Goal: Use online tool/utility

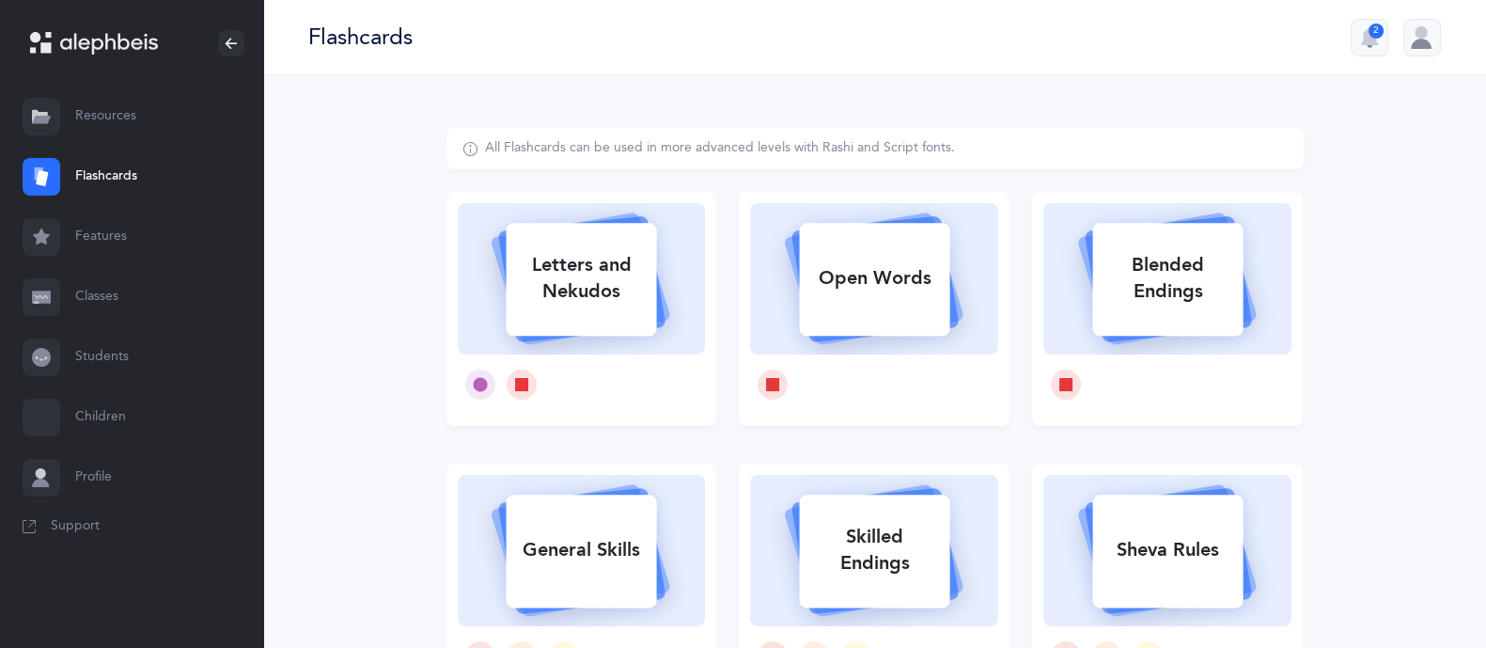
click at [562, 279] on div "Letters and Nekudos" at bounding box center [581, 278] width 150 height 75
select select
select select "single"
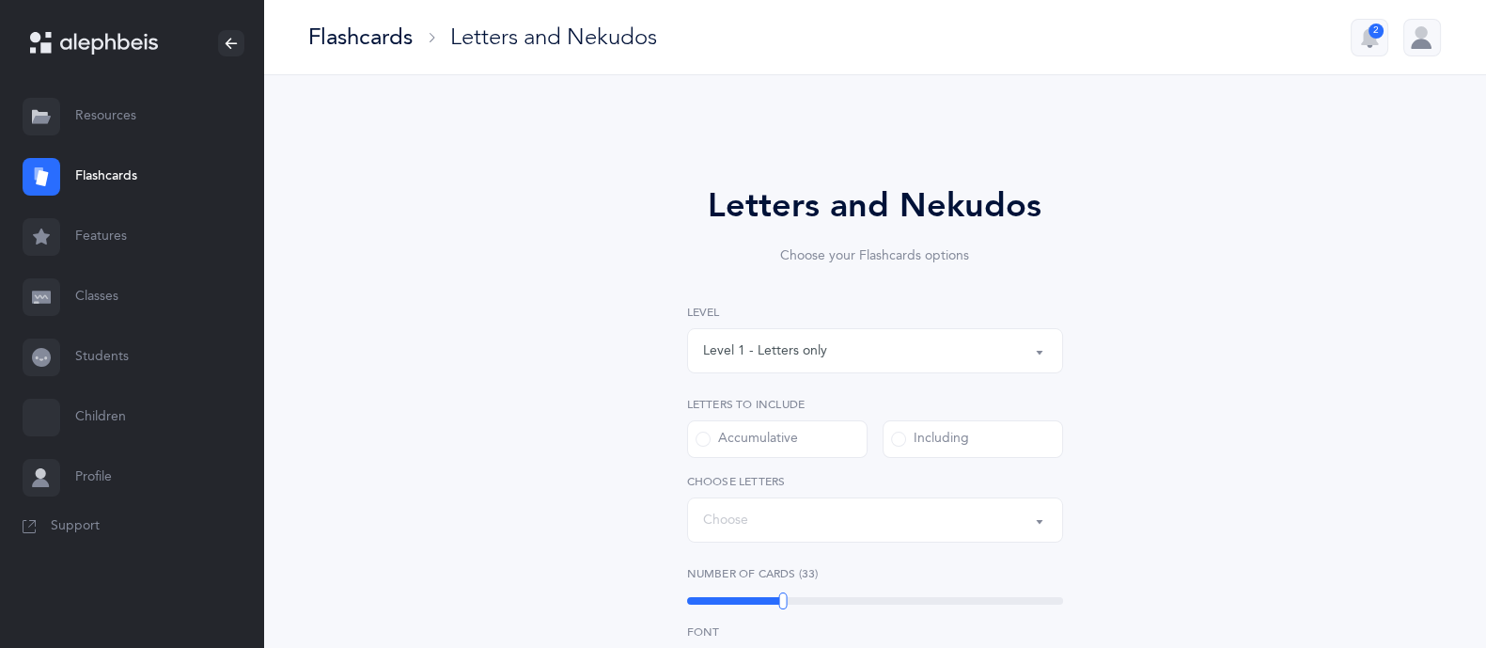
select select "27"
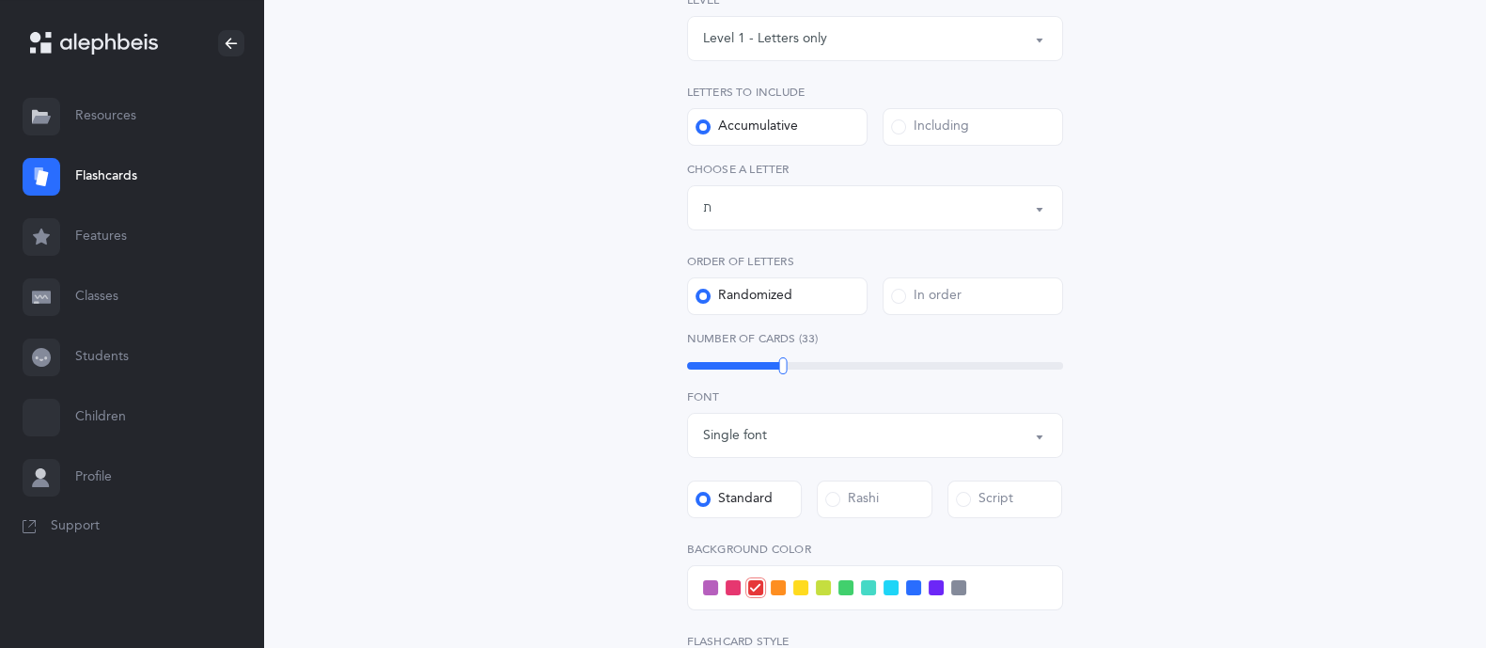
click at [889, 46] on div "Level 1 - Letters only" at bounding box center [875, 39] width 344 height 32
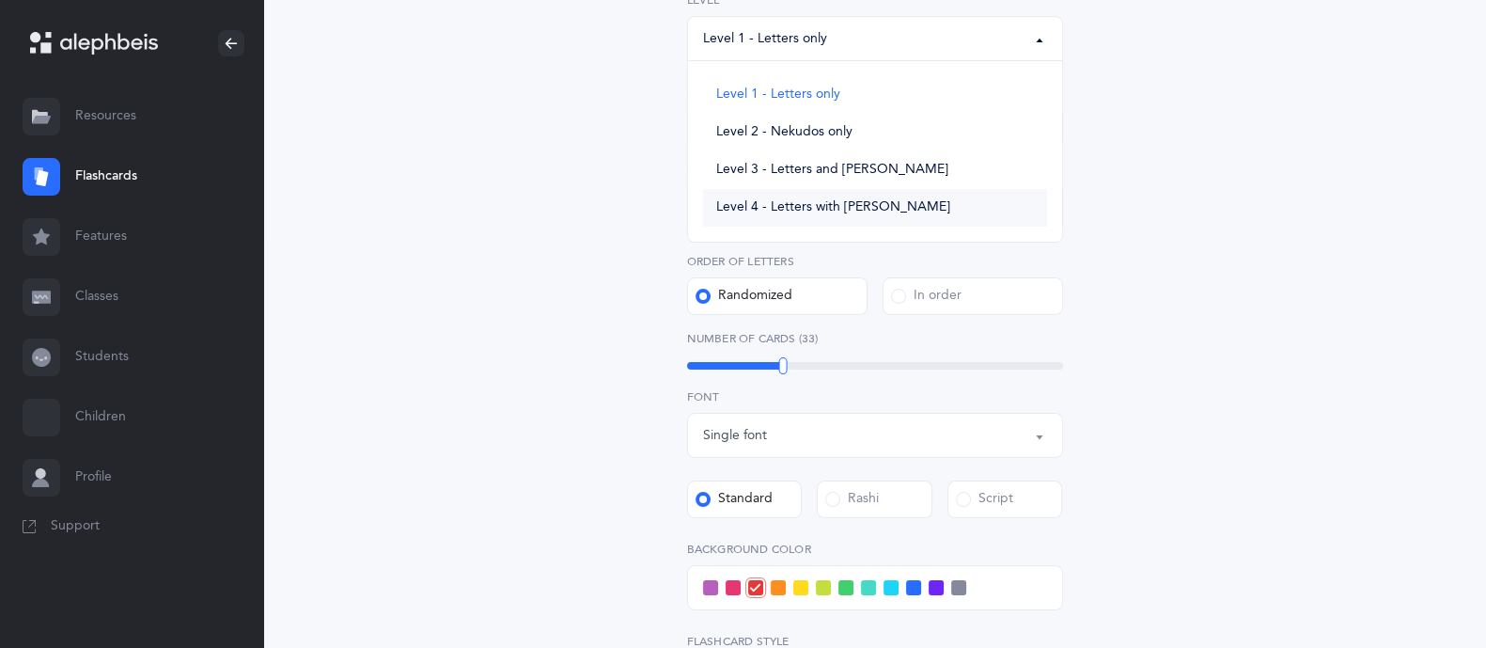
click at [840, 207] on span "Level 4 - Letters with [PERSON_NAME]" at bounding box center [833, 207] width 234 height 17
select select "4"
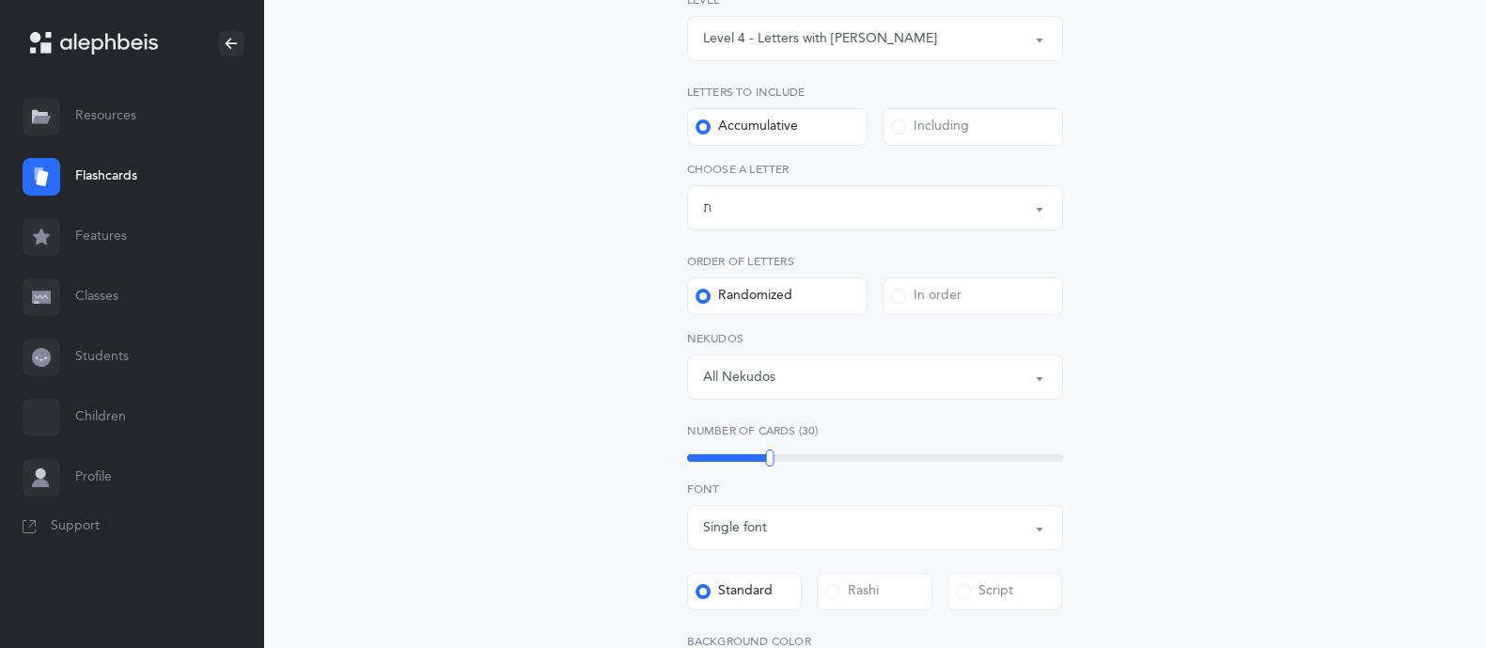
click at [900, 123] on span at bounding box center [898, 126] width 15 height 15
click at [0, 0] on input "Including" at bounding box center [0, 0] width 0 height 0
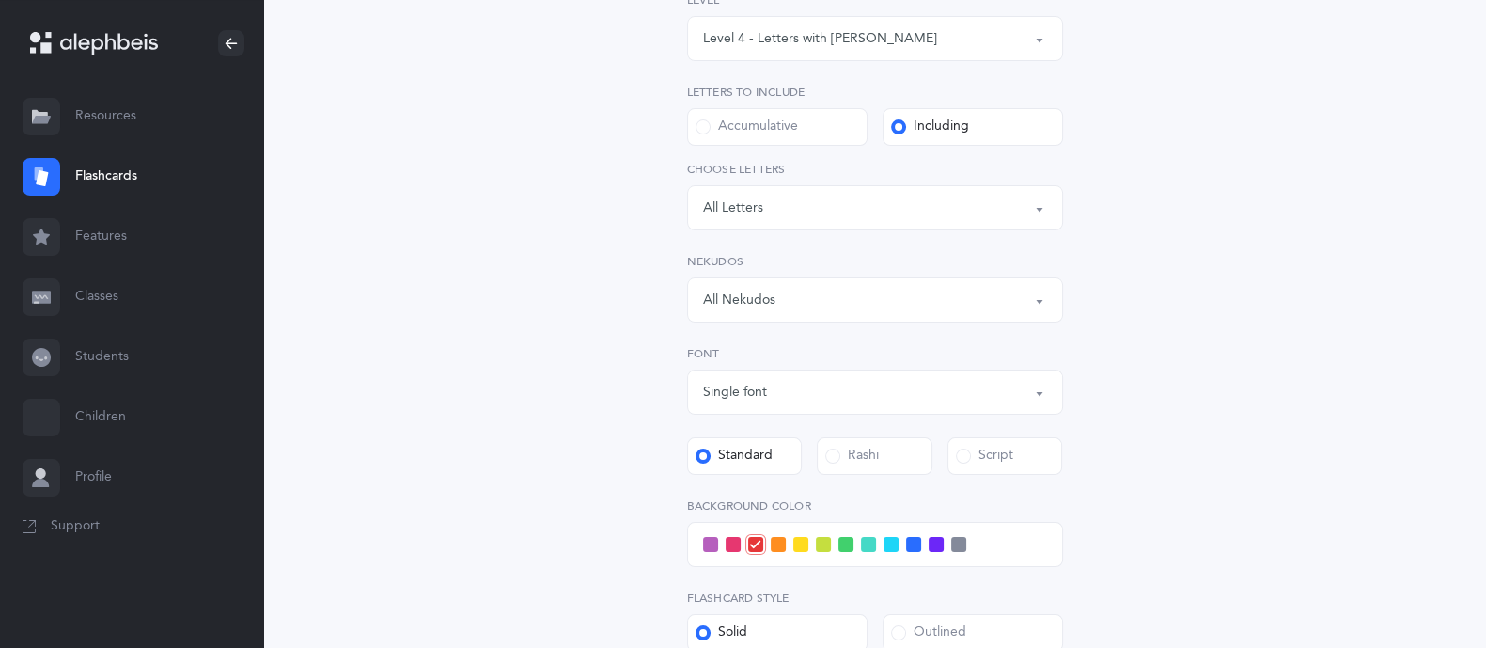
click at [869, 217] on div "Letters: All Letters" at bounding box center [875, 208] width 344 height 32
click at [730, 395] on link "שׁ" at bounding box center [875, 405] width 344 height 38
select select "86"
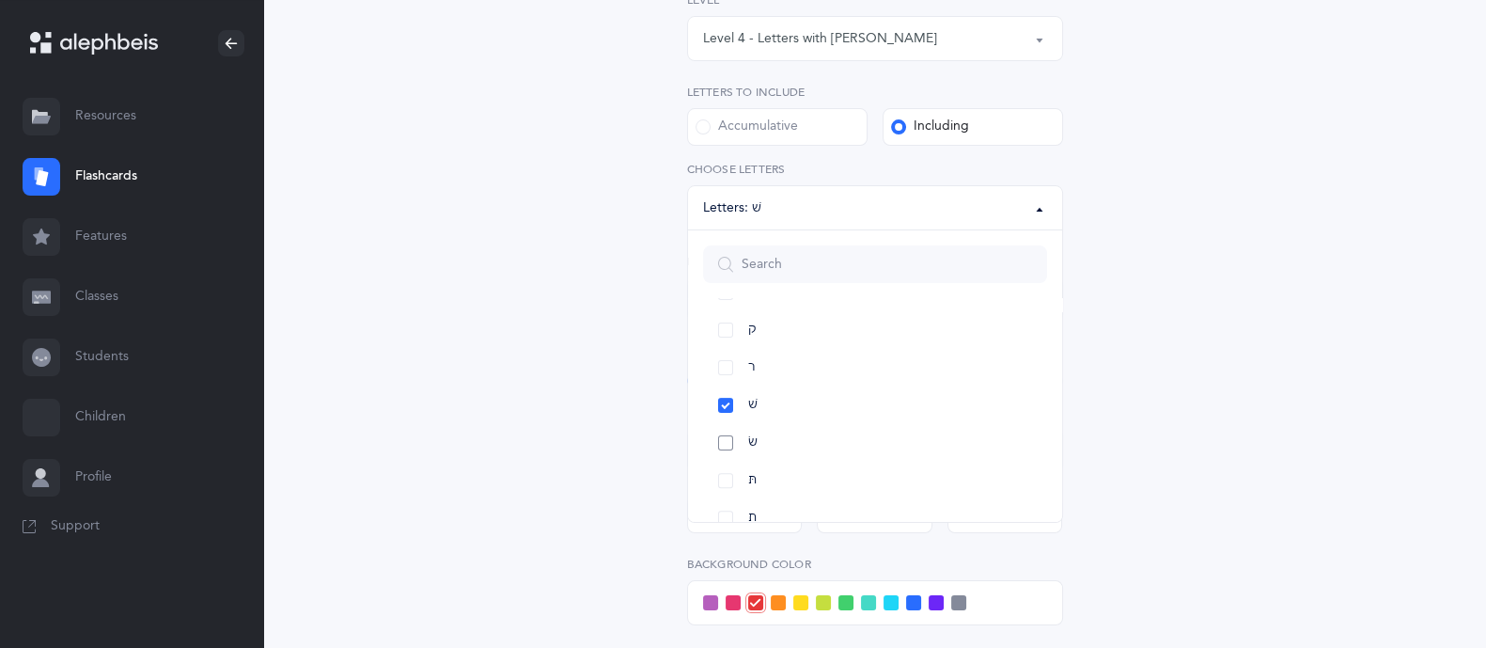
click at [717, 435] on link "שׂ" at bounding box center [875, 443] width 344 height 38
click at [1143, 464] on div "Letters and Nekudos Choose your Flashcards options Level 1 - Letters only Level…" at bounding box center [874, 384] width 857 height 1136
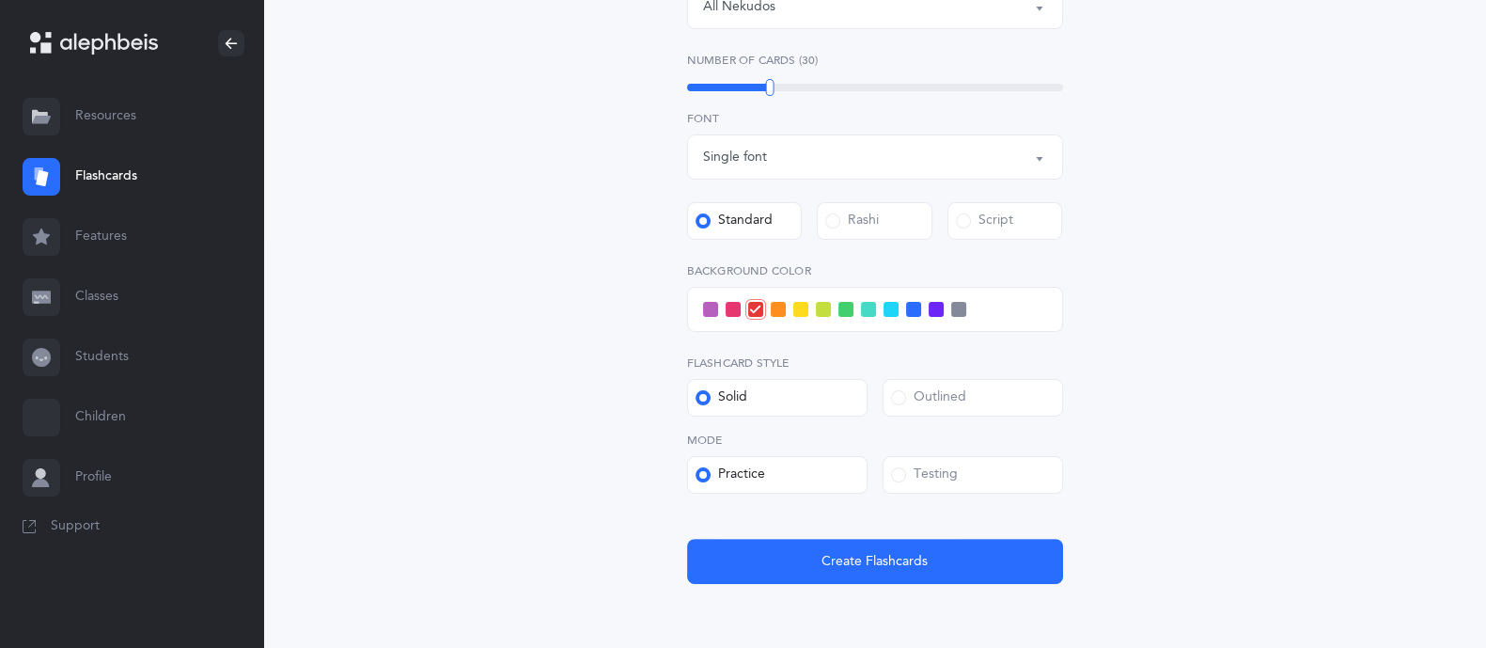
scroll to position [620, 0]
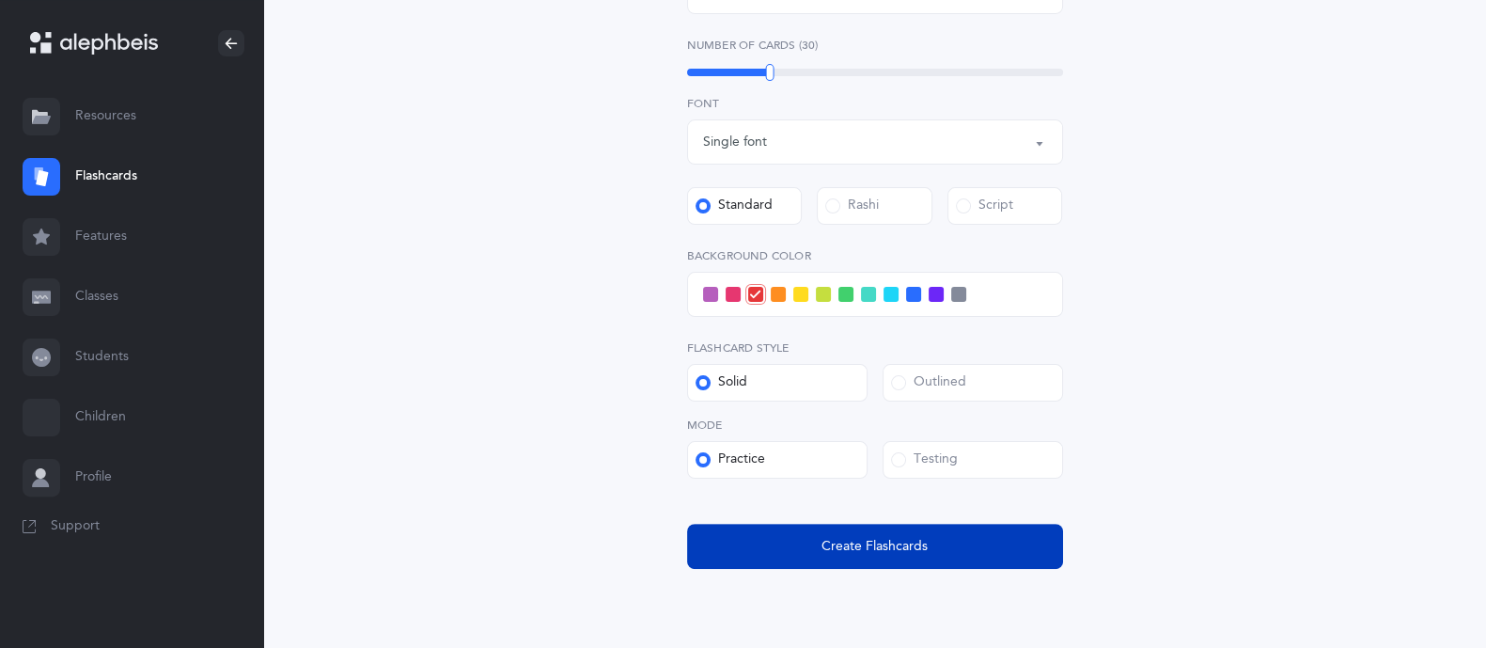
click at [929, 533] on button "Create Flashcards" at bounding box center [875, 546] width 376 height 45
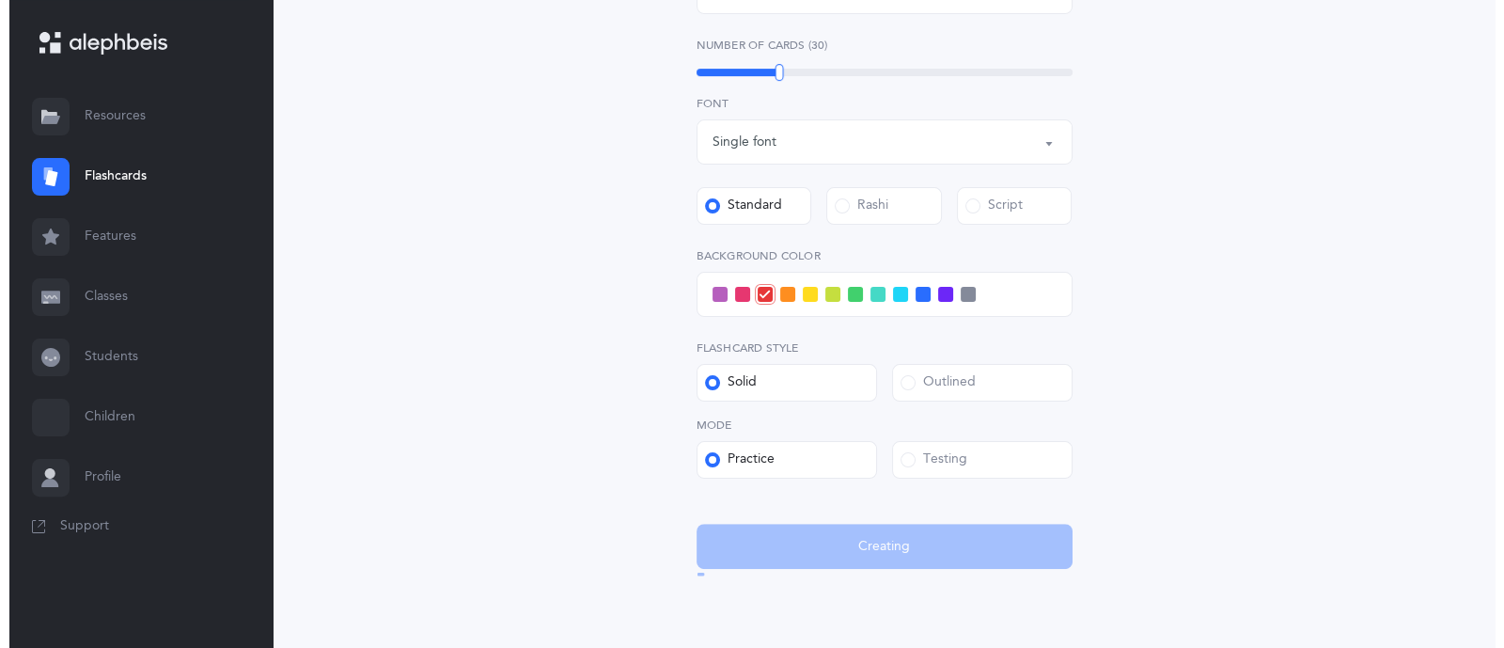
scroll to position [0, 0]
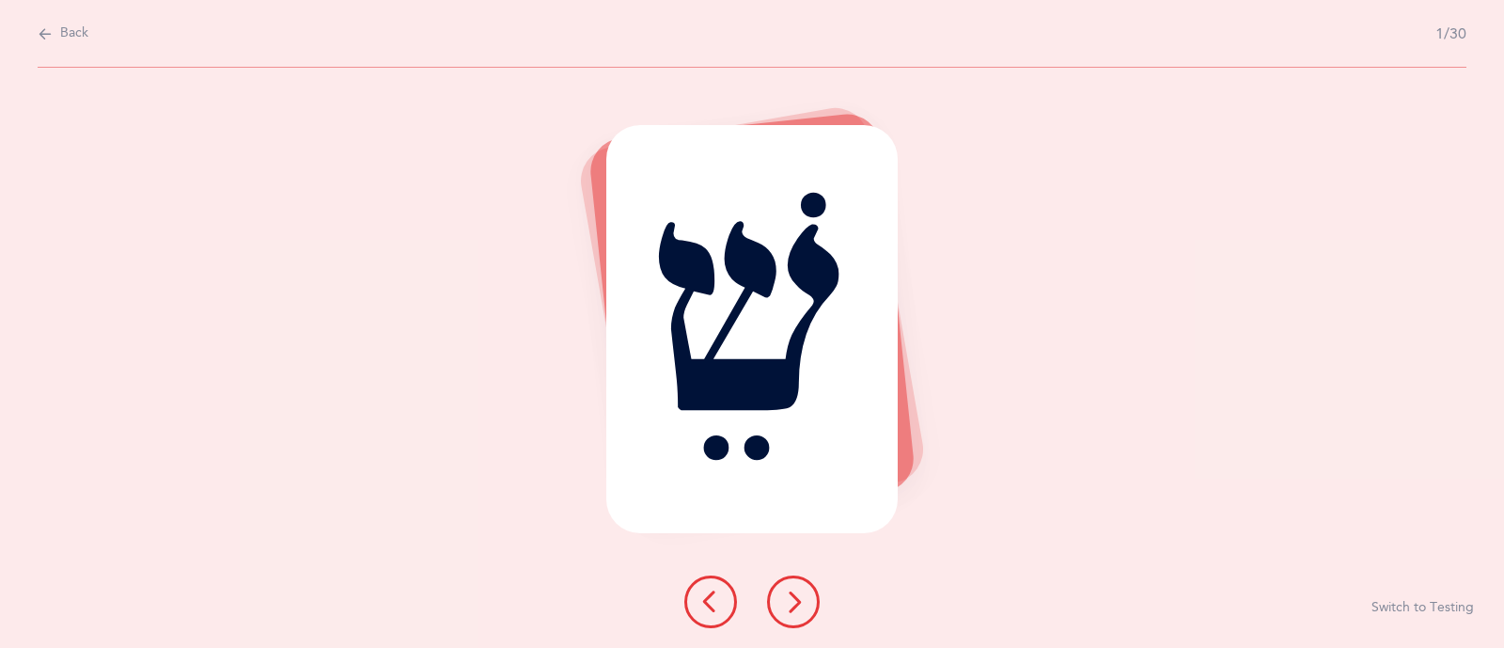
drag, startPoint x: 1143, startPoint y: 185, endPoint x: 1151, endPoint y: 166, distance: 20.2
click at [1151, 166] on div "שֵׁ Switch to Testing" at bounding box center [752, 358] width 1504 height 580
click at [785, 603] on icon at bounding box center [793, 601] width 23 height 23
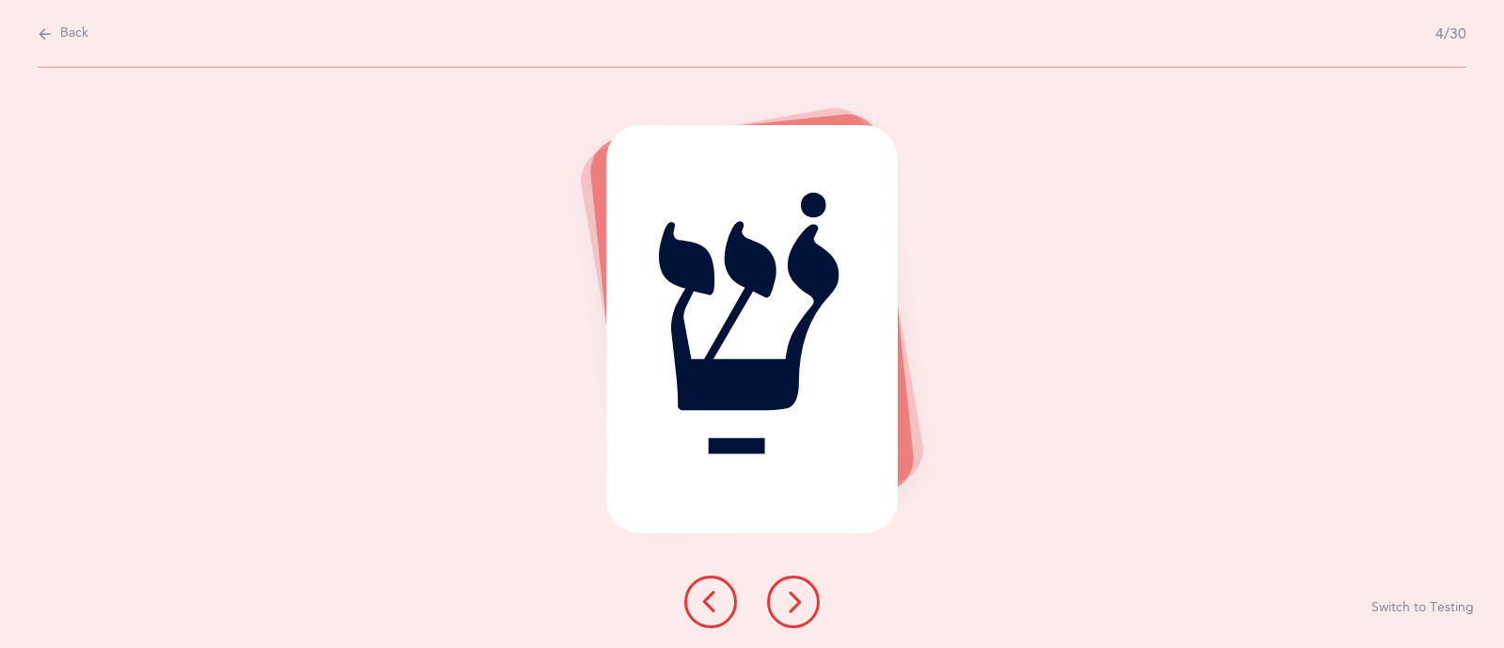
click at [785, 603] on icon at bounding box center [793, 601] width 23 height 23
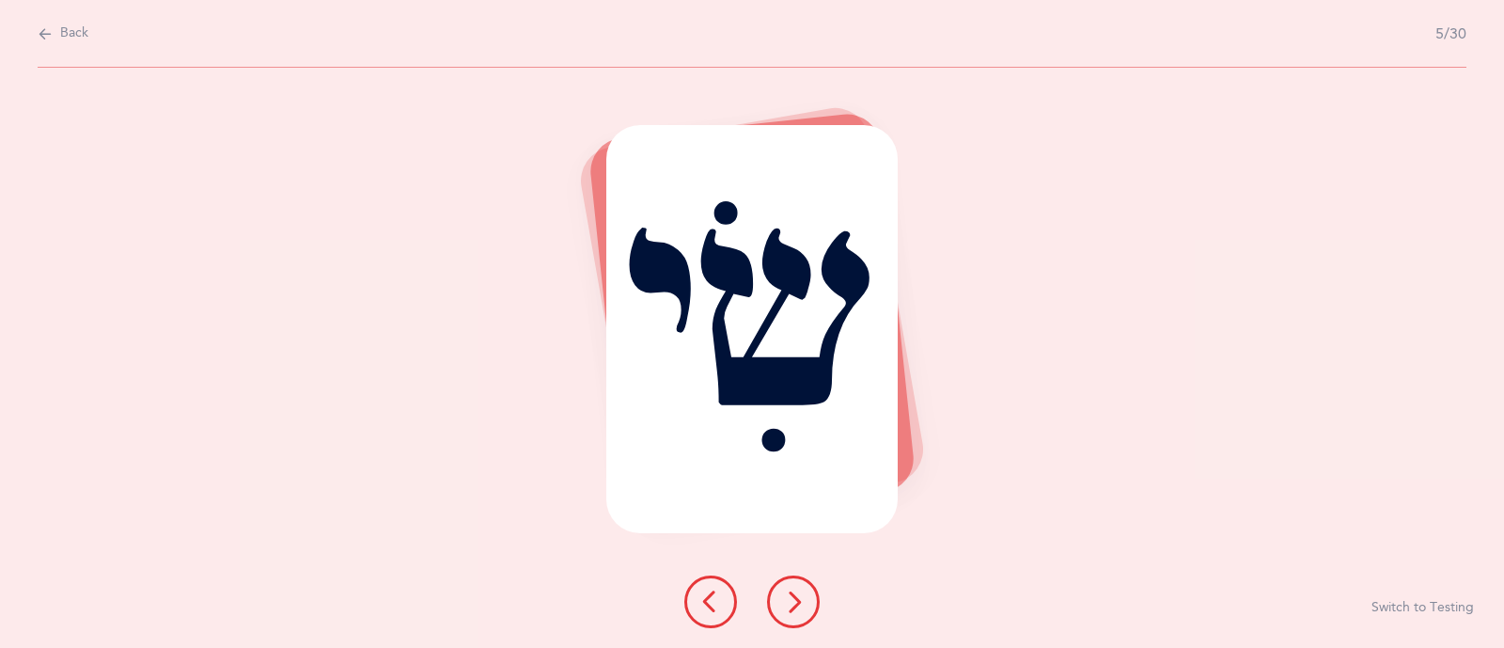
click at [785, 603] on icon at bounding box center [793, 601] width 23 height 23
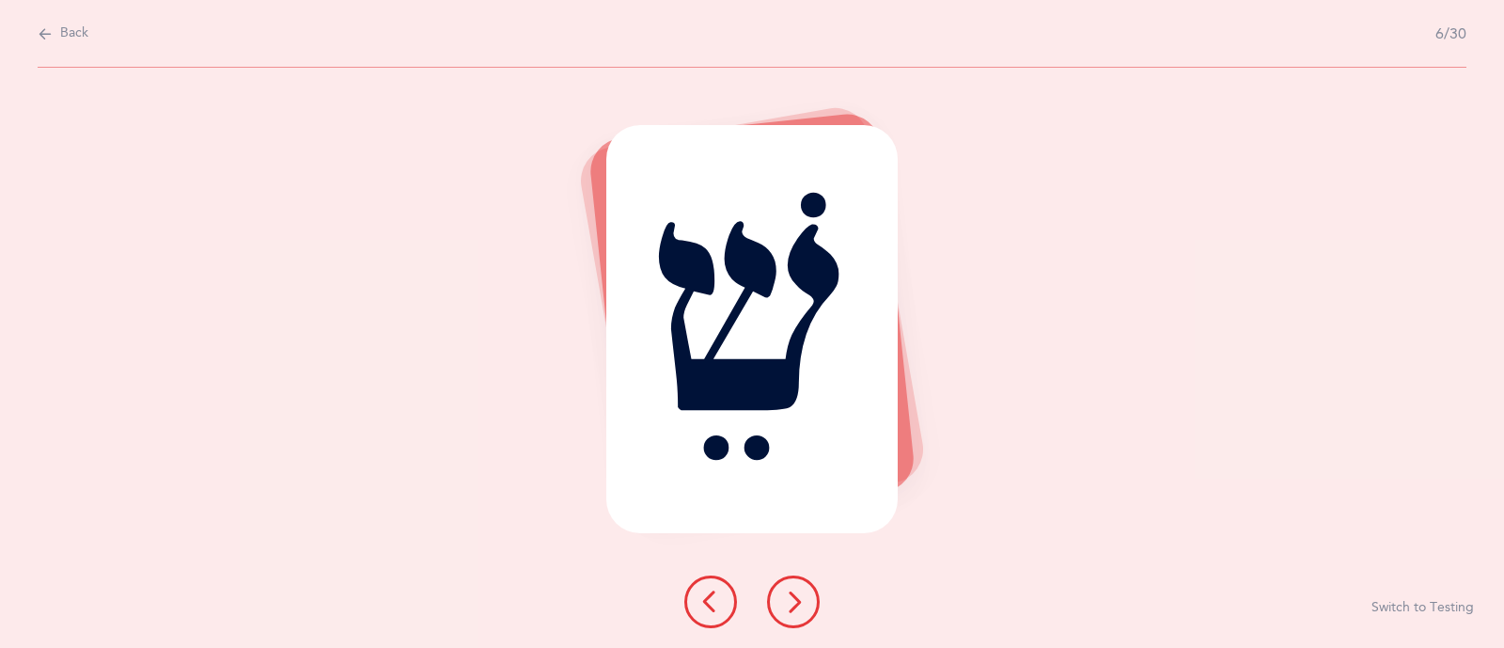
click at [785, 603] on icon at bounding box center [793, 601] width 23 height 23
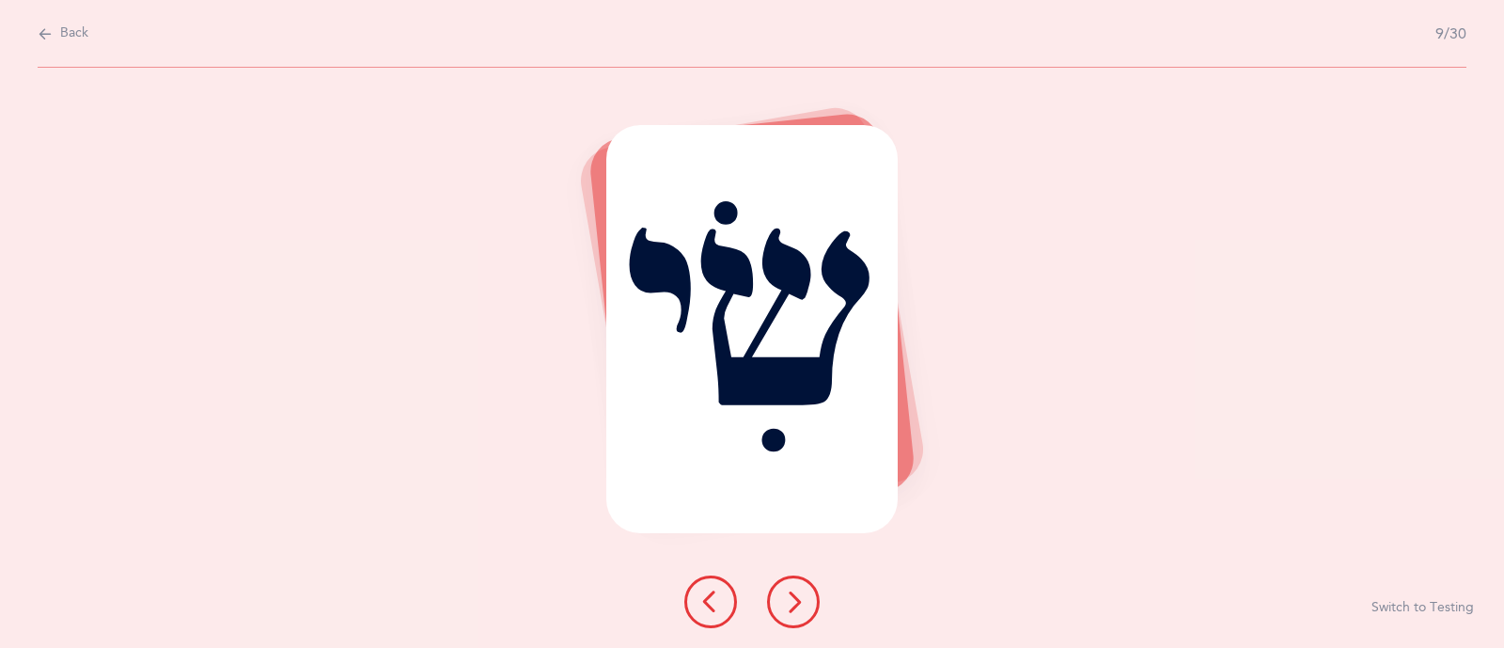
click at [785, 603] on icon at bounding box center [793, 601] width 23 height 23
